Goal: Check status: Check status

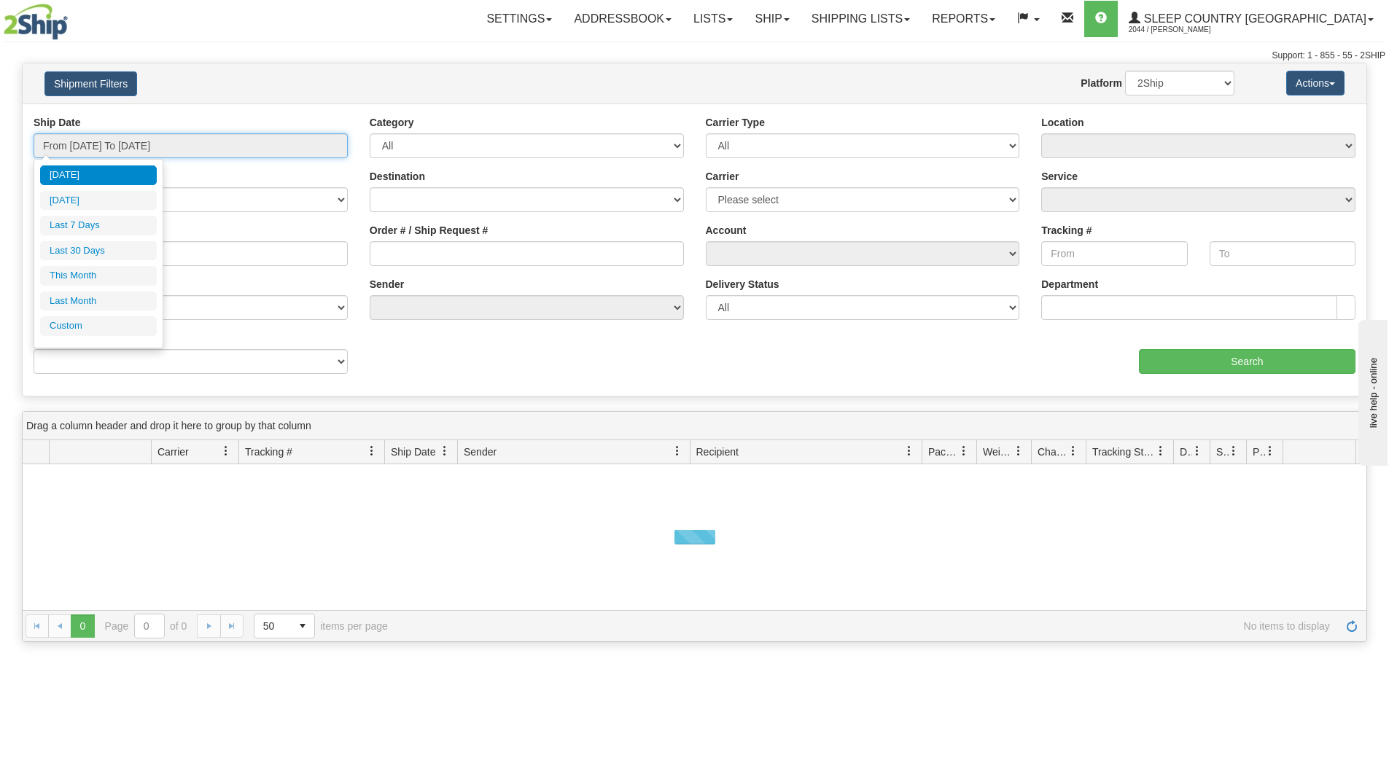
drag, startPoint x: 241, startPoint y: 150, endPoint x: 141, endPoint y: 203, distance: 112.8
click at [236, 153] on input "From [DATE] To [DATE]" at bounding box center [191, 145] width 314 height 25
click at [126, 250] on li "Last 30 Days" at bounding box center [98, 251] width 117 height 20
type input "From [DATE] To [DATE]"
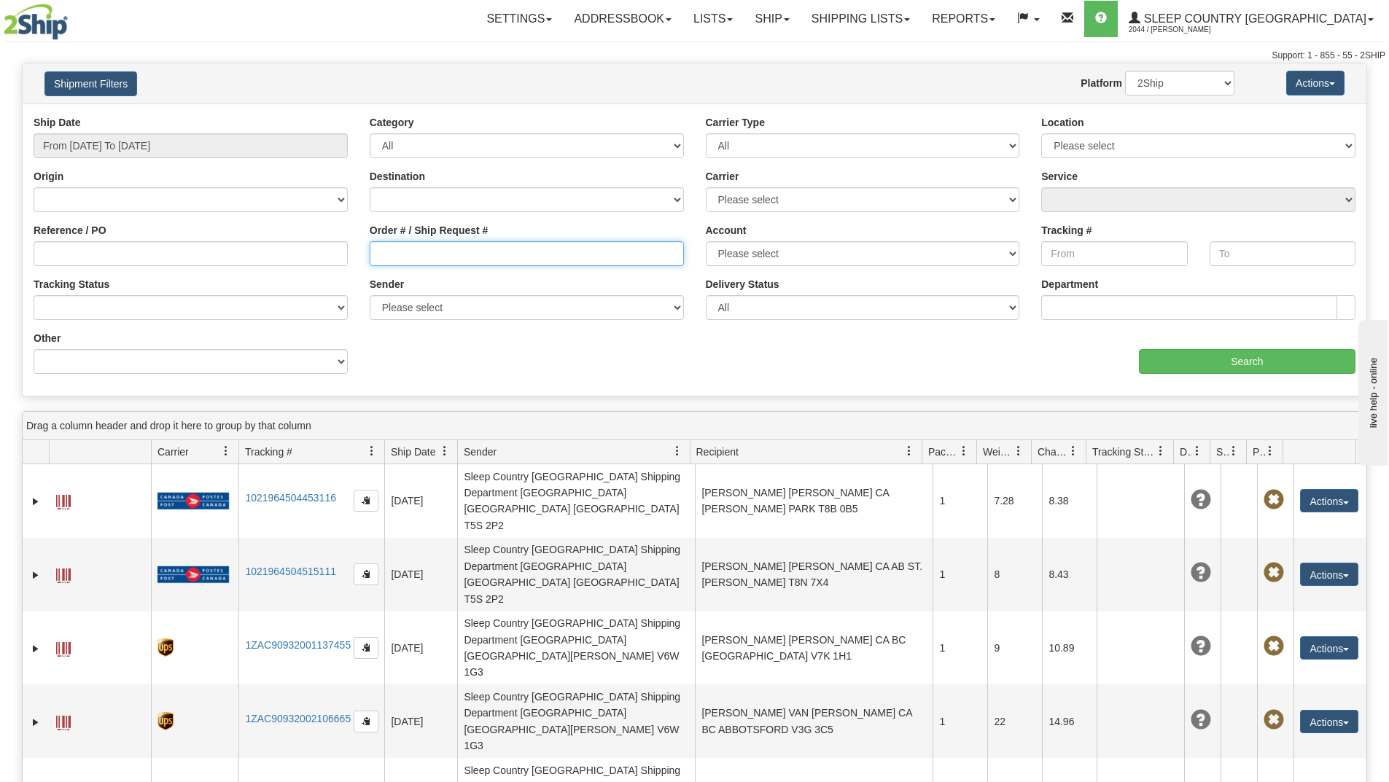
click at [392, 254] on input "Order # / Ship Request #" at bounding box center [527, 253] width 314 height 25
paste input "9002I053912"
type input "9002I053912"
click at [1159, 356] on input "Search" at bounding box center [1247, 361] width 217 height 25
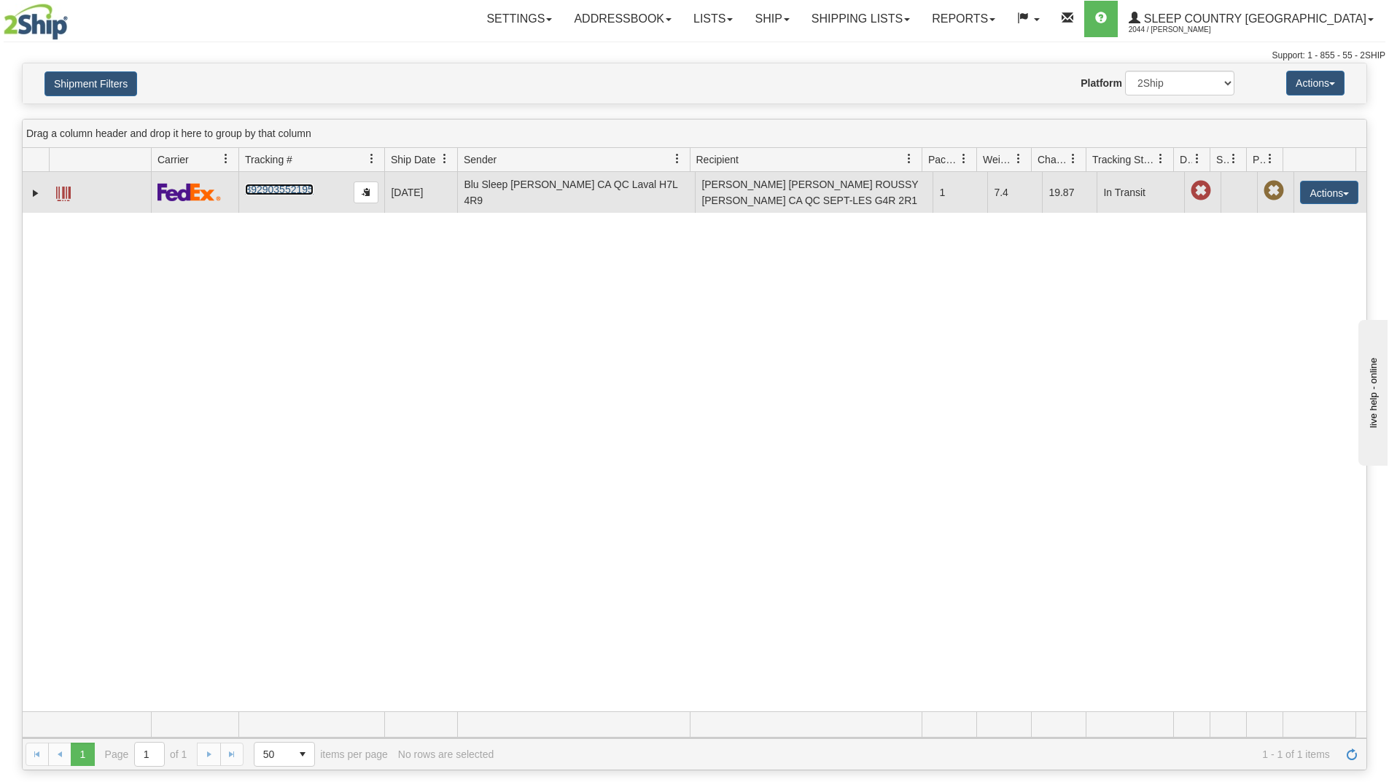
click at [292, 186] on link "392903552195" at bounding box center [279, 190] width 68 height 12
